Goal: Entertainment & Leisure: Consume media (video, audio)

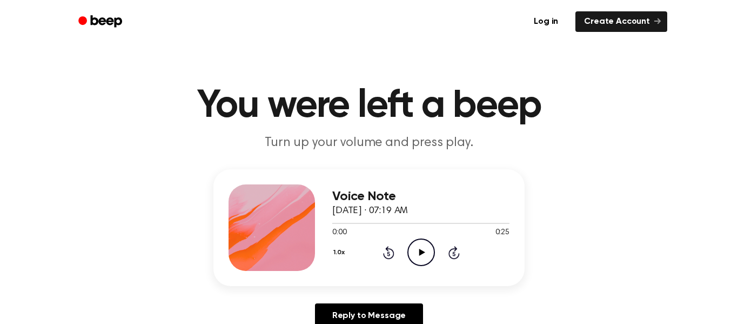
click at [425, 258] on icon "Play Audio" at bounding box center [421, 252] width 28 height 28
click at [422, 249] on icon at bounding box center [421, 251] width 5 height 7
click at [417, 253] on icon "Play Audio" at bounding box center [421, 252] width 28 height 28
click at [429, 245] on icon "Play Audio" at bounding box center [421, 252] width 28 height 28
click at [424, 258] on icon "Play Audio" at bounding box center [421, 252] width 28 height 28
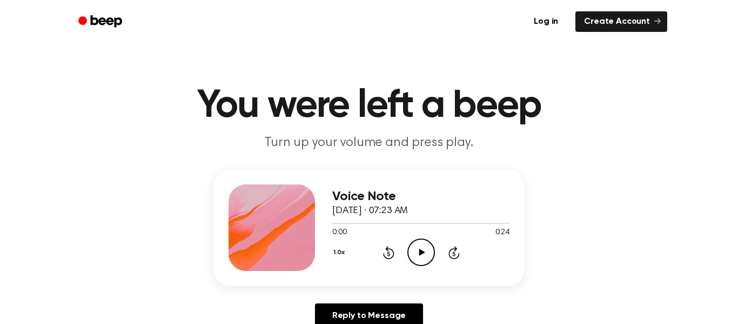
click at [423, 247] on icon "Play Audio" at bounding box center [421, 252] width 28 height 28
click at [425, 248] on icon "Play Audio" at bounding box center [421, 252] width 28 height 28
click at [416, 256] on icon "Play Audio" at bounding box center [421, 252] width 28 height 28
click at [393, 255] on icon at bounding box center [388, 252] width 11 height 13
click at [387, 258] on icon at bounding box center [388, 252] width 11 height 13
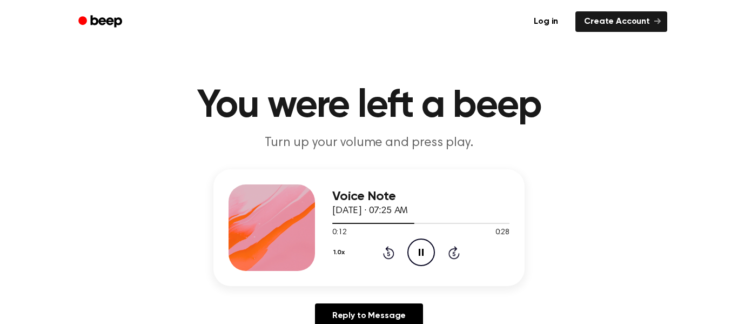
click at [393, 258] on icon "Rewind 5 seconds" at bounding box center [388, 252] width 12 height 14
click at [414, 245] on icon "Play Audio" at bounding box center [421, 252] width 28 height 28
click at [418, 257] on icon "Play Audio" at bounding box center [421, 252] width 28 height 28
click at [426, 250] on icon "Play Audio" at bounding box center [421, 252] width 28 height 28
click at [428, 246] on icon "Play Audio" at bounding box center [421, 252] width 28 height 28
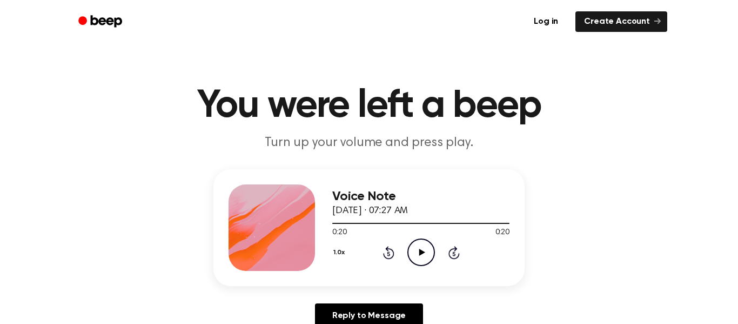
click at [415, 248] on icon "Play Audio" at bounding box center [421, 252] width 28 height 28
click at [421, 250] on icon "Play Audio" at bounding box center [421, 252] width 28 height 28
click at [426, 254] on icon "Play Audio" at bounding box center [421, 252] width 28 height 28
click at [422, 254] on icon "Play Audio" at bounding box center [421, 252] width 28 height 28
click at [419, 271] on div "Voice Note [DATE] · 07:28 AM 0:24 0:24 Your browser does not support the [objec…" at bounding box center [368, 227] width 311 height 117
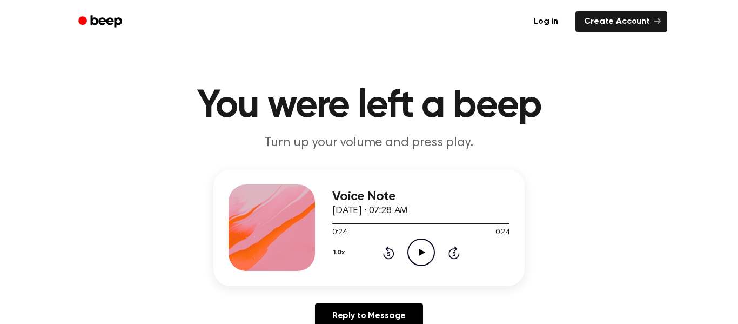
click at [427, 264] on circle at bounding box center [421, 252] width 26 height 26
click at [428, 252] on icon "Play Audio" at bounding box center [421, 252] width 28 height 28
click at [388, 253] on icon "Rewind 5 seconds" at bounding box center [388, 252] width 12 height 14
click at [388, 253] on icon at bounding box center [388, 253] width 3 height 4
click at [393, 252] on icon at bounding box center [388, 252] width 11 height 13
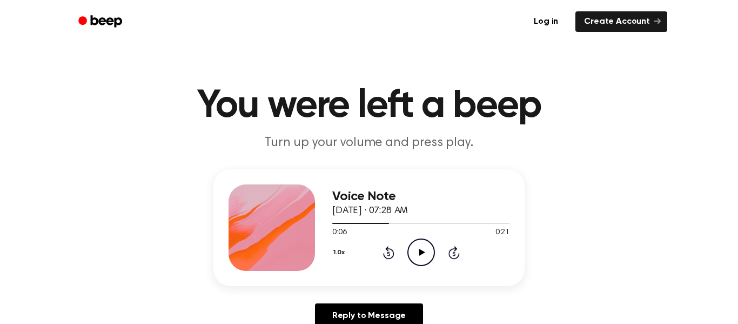
click at [394, 255] on div "1.0x Rewind 5 seconds Play Audio Skip 5 seconds" at bounding box center [420, 252] width 177 height 28
click at [392, 254] on icon "Rewind 5 seconds" at bounding box center [388, 252] width 12 height 14
click at [424, 257] on icon "Play Audio" at bounding box center [421, 252] width 28 height 28
click at [422, 246] on icon "Pause Audio" at bounding box center [421, 252] width 28 height 28
click at [420, 254] on icon at bounding box center [422, 251] width 6 height 7
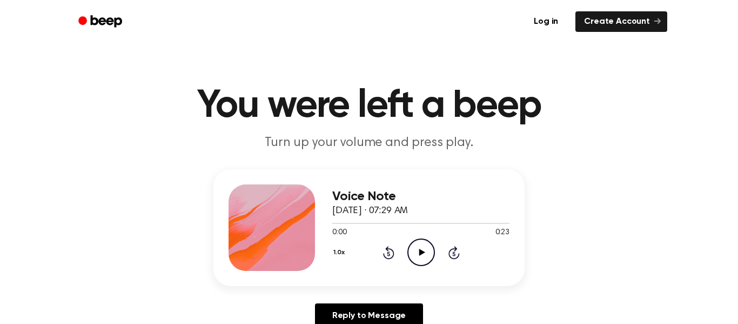
click at [434, 246] on icon "Play Audio" at bounding box center [421, 252] width 28 height 28
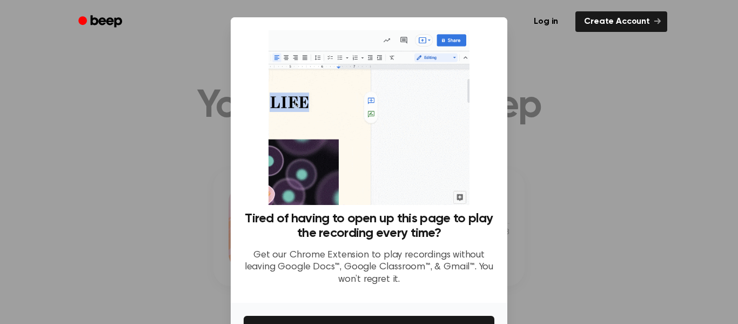
click at [558, 112] on div at bounding box center [369, 162] width 738 height 324
click at [556, 141] on div at bounding box center [369, 162] width 738 height 324
click at [598, 21] on link "Create Account" at bounding box center [621, 21] width 92 height 21
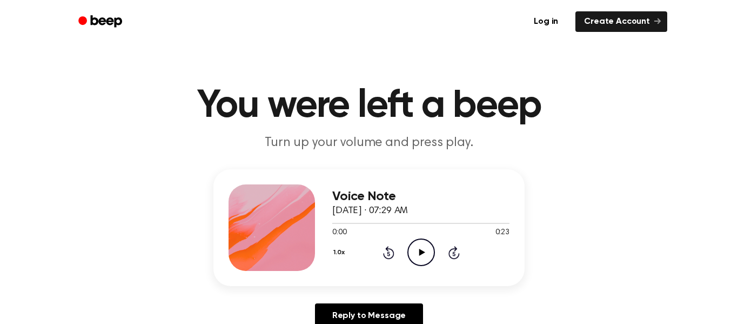
click at [401, 246] on div "1.0x Rewind 5 seconds Play Audio Skip 5 seconds" at bounding box center [420, 252] width 177 height 28
click at [422, 260] on icon "Play Audio" at bounding box center [421, 252] width 28 height 28
click at [418, 252] on icon "Play Audio" at bounding box center [421, 252] width 28 height 28
click at [454, 254] on icon "Skip 5 seconds" at bounding box center [454, 252] width 12 height 14
click at [427, 247] on icon "Play Audio" at bounding box center [421, 252] width 28 height 28
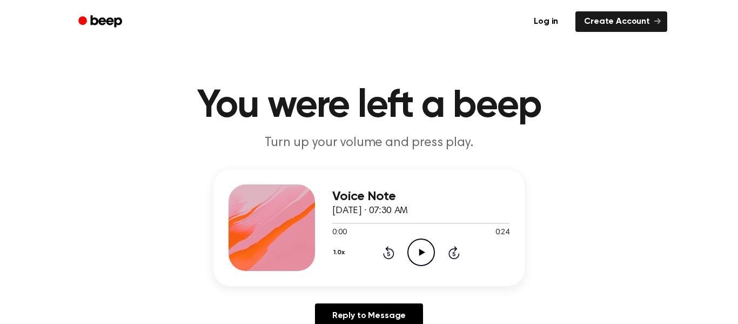
click at [425, 242] on icon "Play Audio" at bounding box center [421, 252] width 28 height 28
click at [435, 258] on div "1.0x Rewind 5 seconds Play Audio Skip 5 seconds" at bounding box center [420, 252] width 177 height 28
click at [426, 255] on icon "Play Audio" at bounding box center [421, 252] width 28 height 28
click at [691, 122] on header "You were left a beep Turn up your volume and press play." at bounding box center [369, 118] width 712 height 65
click at [414, 248] on icon "Play Audio" at bounding box center [421, 252] width 28 height 28
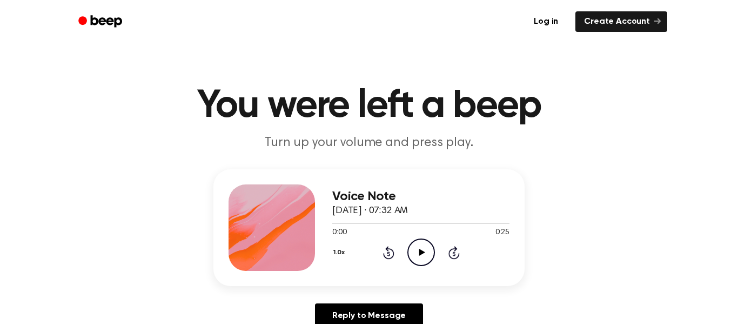
click at [427, 256] on icon "Play Audio" at bounding box center [421, 252] width 28 height 28
click at [416, 257] on icon "Pause Audio" at bounding box center [421, 252] width 28 height 28
click at [416, 257] on icon "Play Audio" at bounding box center [421, 252] width 28 height 28
click at [416, 257] on icon "Pause Audio" at bounding box center [421, 252] width 28 height 28
click at [416, 257] on icon "Play Audio" at bounding box center [421, 252] width 28 height 28
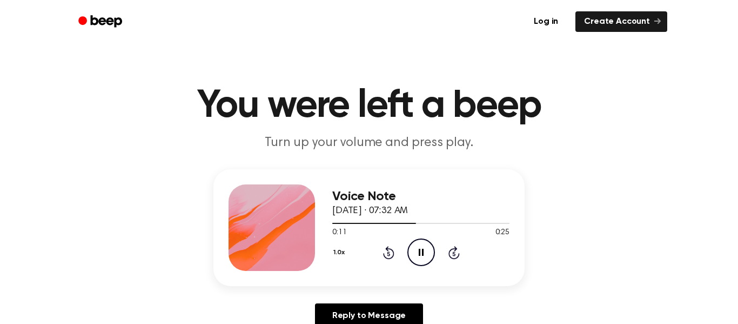
click at [416, 257] on icon "Pause Audio" at bounding box center [421, 252] width 28 height 28
click at [422, 258] on icon "Play Audio" at bounding box center [421, 252] width 28 height 28
click at [400, 255] on div "1.0x Rewind 5 seconds Pause Audio Skip 5 seconds" at bounding box center [420, 252] width 177 height 28
click at [419, 239] on circle at bounding box center [421, 252] width 26 height 26
